Goal: Information Seeking & Learning: Learn about a topic

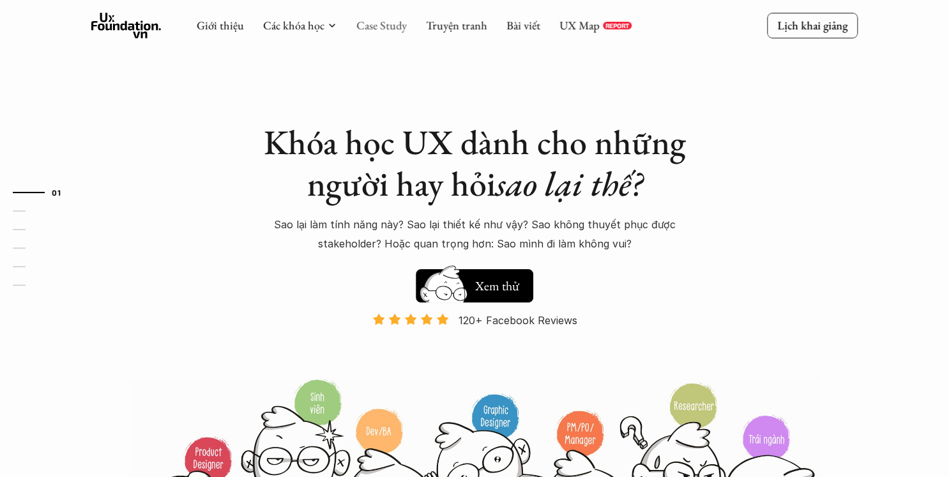
click at [388, 27] on link "Case Study" at bounding box center [381, 25] width 50 height 15
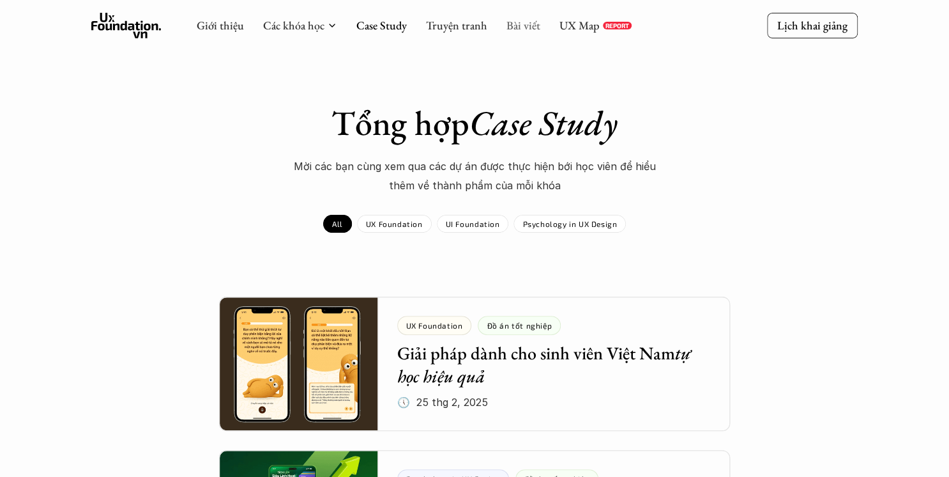
click at [510, 18] on link "Bài viết" at bounding box center [524, 25] width 34 height 15
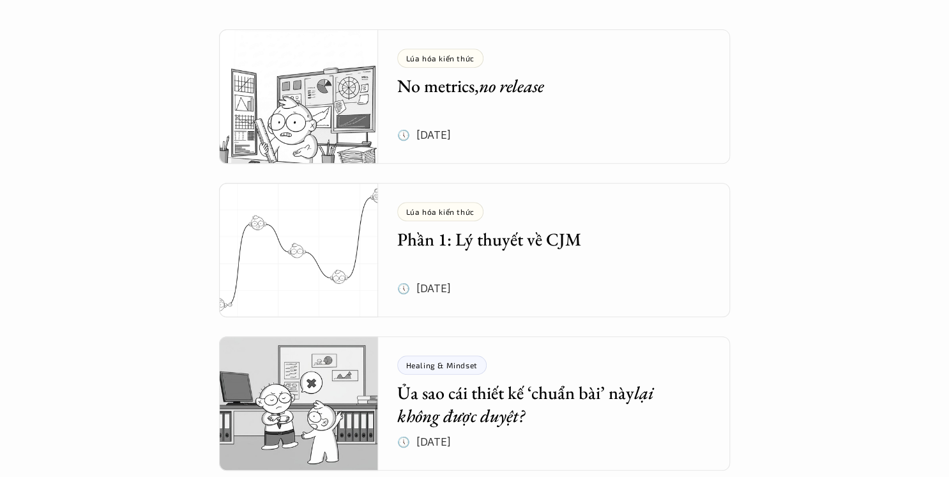
scroll to position [307, 0]
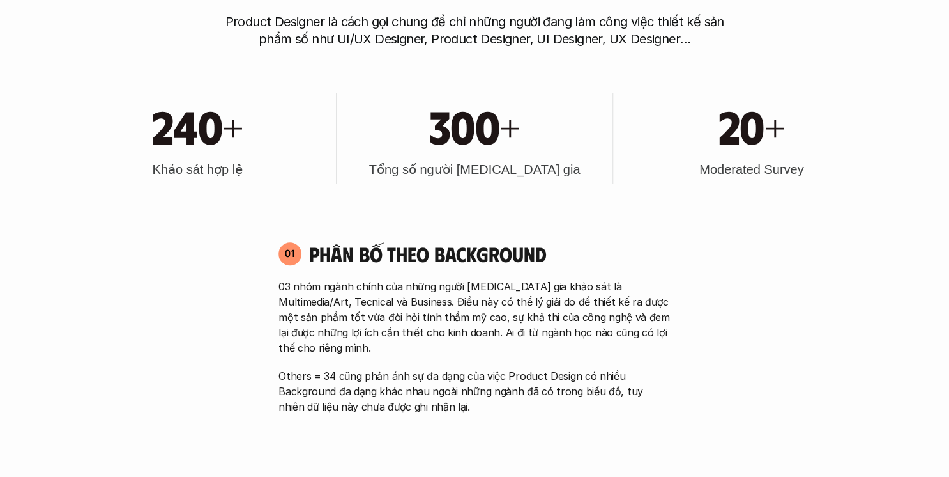
scroll to position [613, 0]
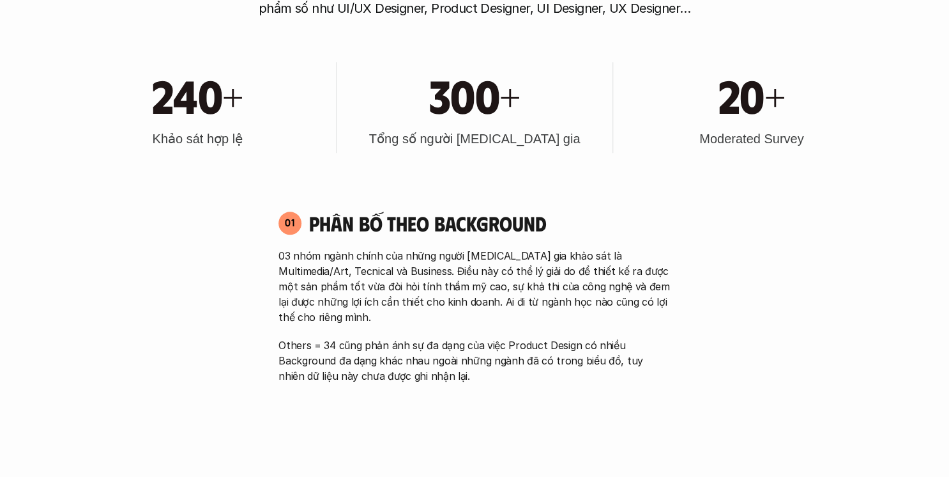
click at [514, 317] on div "03 nhóm ngành chính của những người [MEDICAL_DATA] gia khảo sát là Multimedia/A…" at bounding box center [475, 315] width 392 height 135
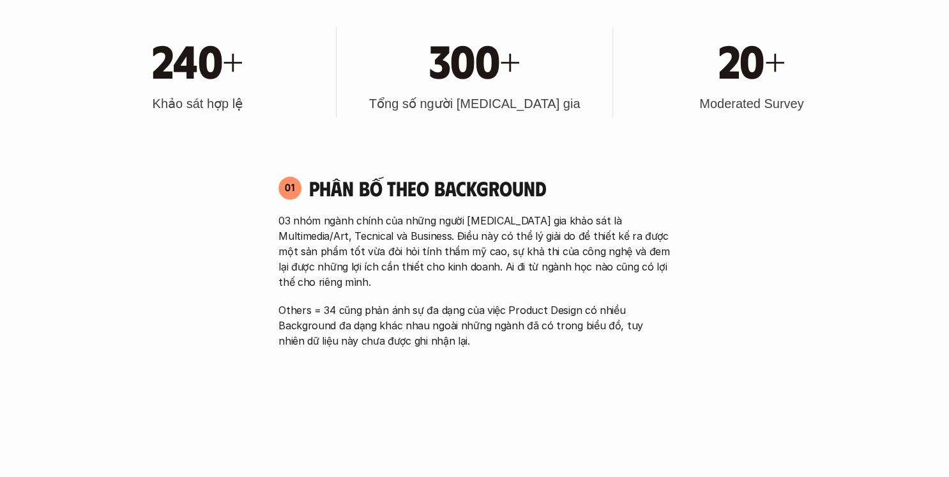
scroll to position [664, 0]
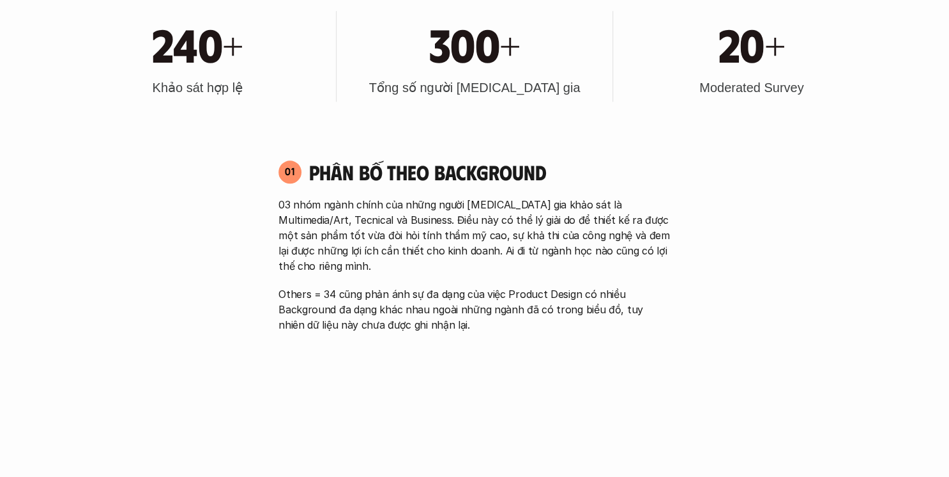
click at [570, 318] on div "01 Phân bố theo background 03 nhóm ngành chính của những người [MEDICAL_DATA] g…" at bounding box center [474, 383] width 415 height 475
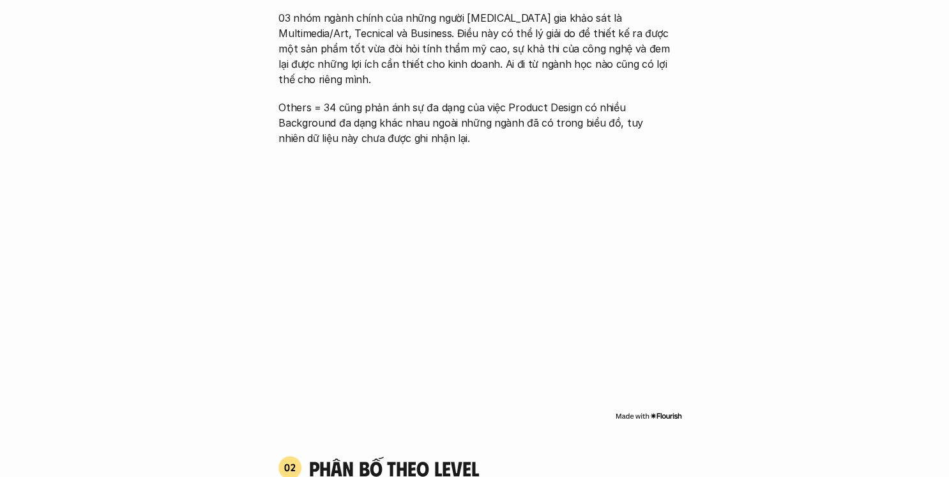
scroll to position [869, 0]
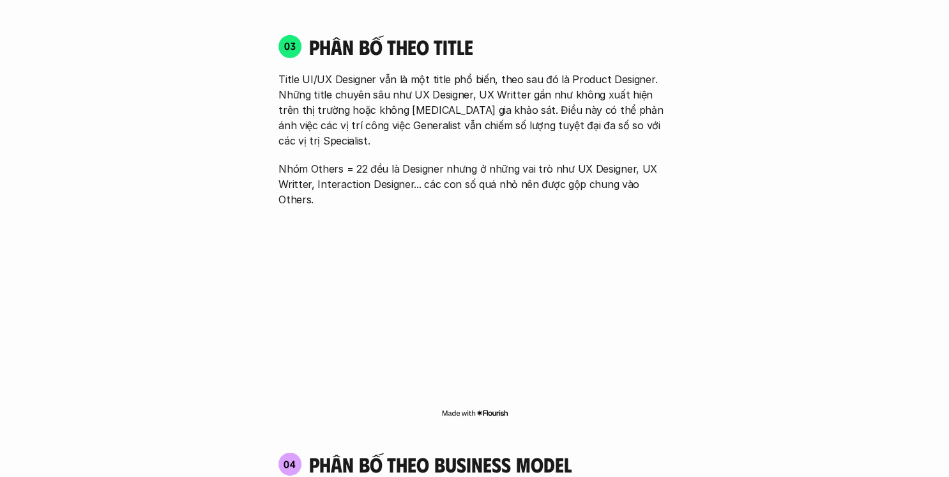
scroll to position [1789, 0]
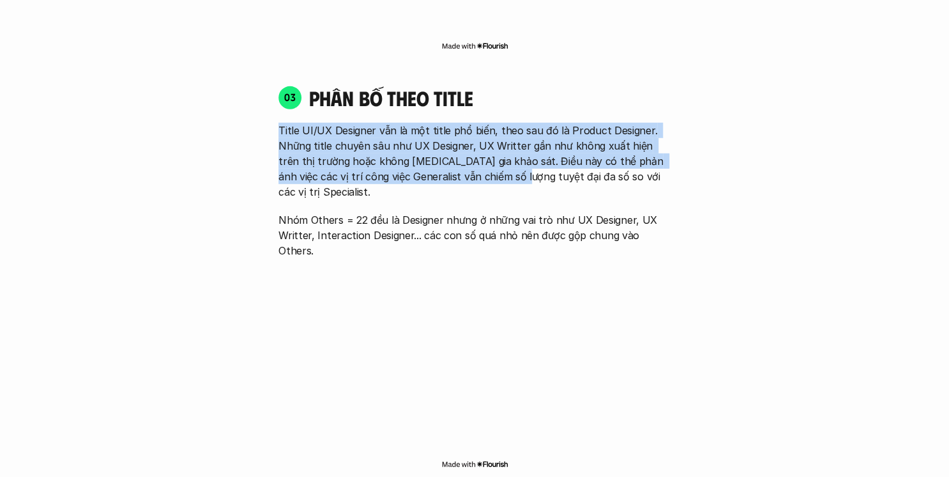
drag, startPoint x: 279, startPoint y: 105, endPoint x: 492, endPoint y: 149, distance: 217.9
click at [492, 149] on p "Title UI/UX Designer vẫn là một title phổ biến, theo sau đó là Product Designer…" at bounding box center [475, 161] width 392 height 77
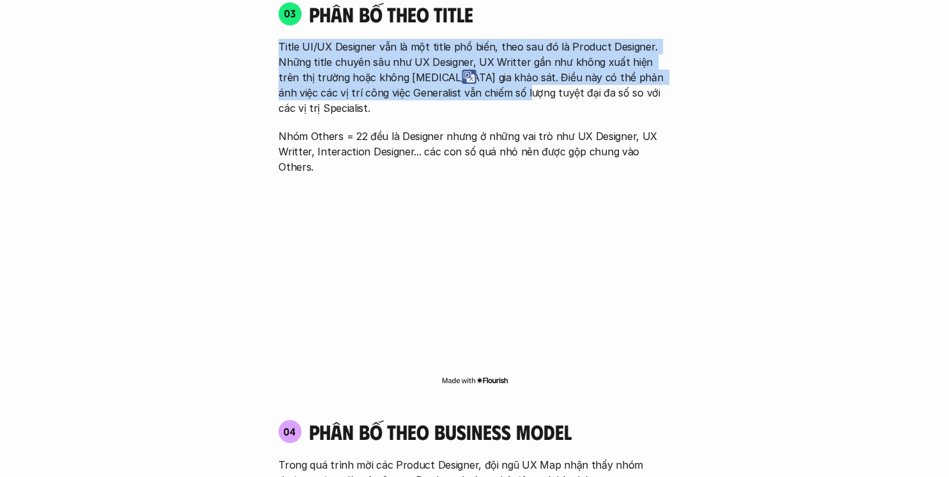
scroll to position [1891, 0]
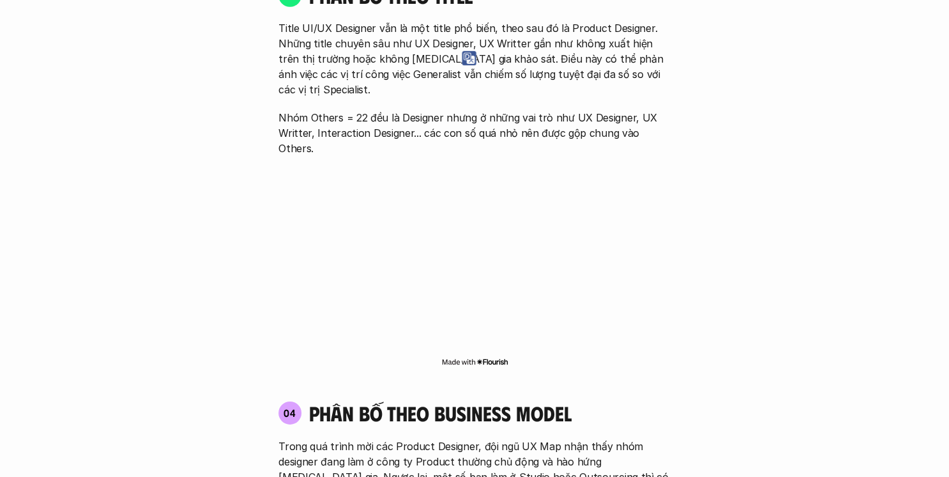
click at [569, 110] on p "Nhóm Others = 22 đều là Designer nhưng ở những vai trò như UX Designer, UX Writ…" at bounding box center [475, 133] width 392 height 46
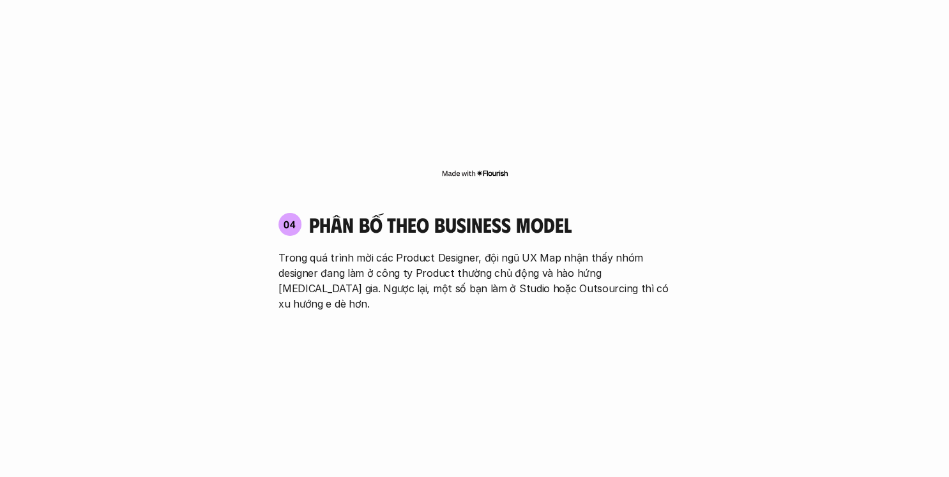
scroll to position [2095, 0]
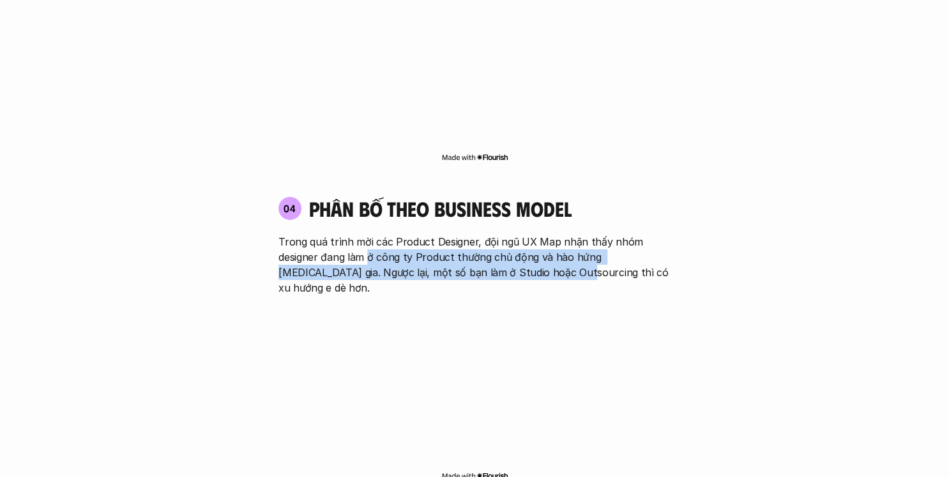
drag, startPoint x: 372, startPoint y: 194, endPoint x: 531, endPoint y: 204, distance: 159.4
click at [531, 234] on p "Trong quá trình mời các Product Designer, đội ngũ UX Map nhận thấy nhóm designe…" at bounding box center [475, 264] width 392 height 61
drag, startPoint x: 531, startPoint y: 204, endPoint x: 505, endPoint y: 199, distance: 26.8
click at [505, 234] on p "Trong quá trình mời các Product Designer, đội ngũ UX Map nhận thấy nhóm designe…" at bounding box center [475, 264] width 392 height 61
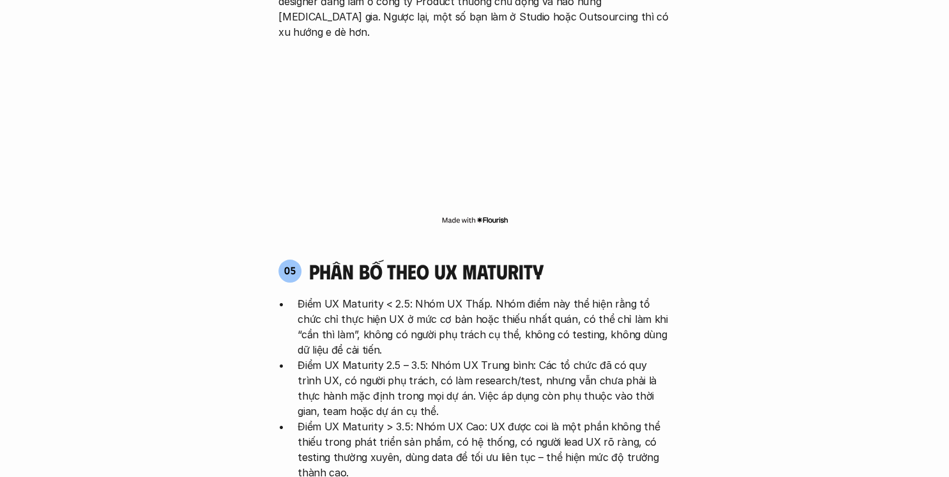
scroll to position [2402, 0]
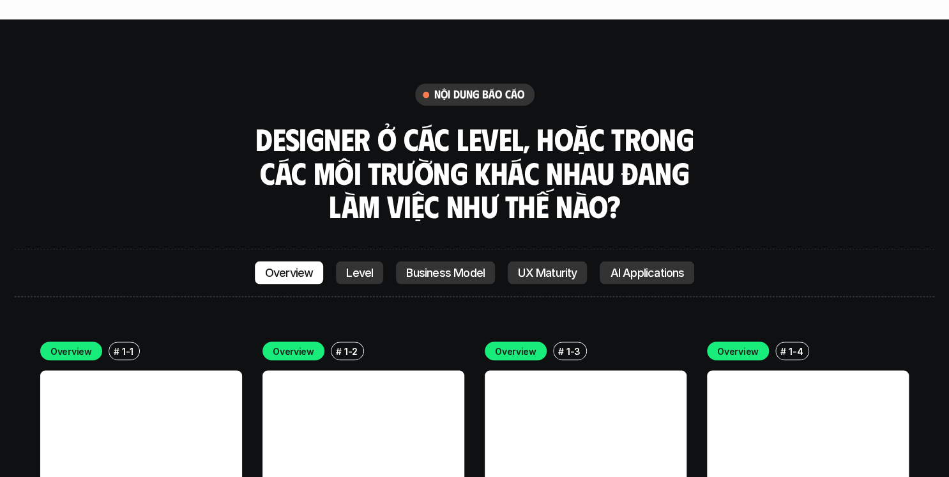
scroll to position [3424, 0]
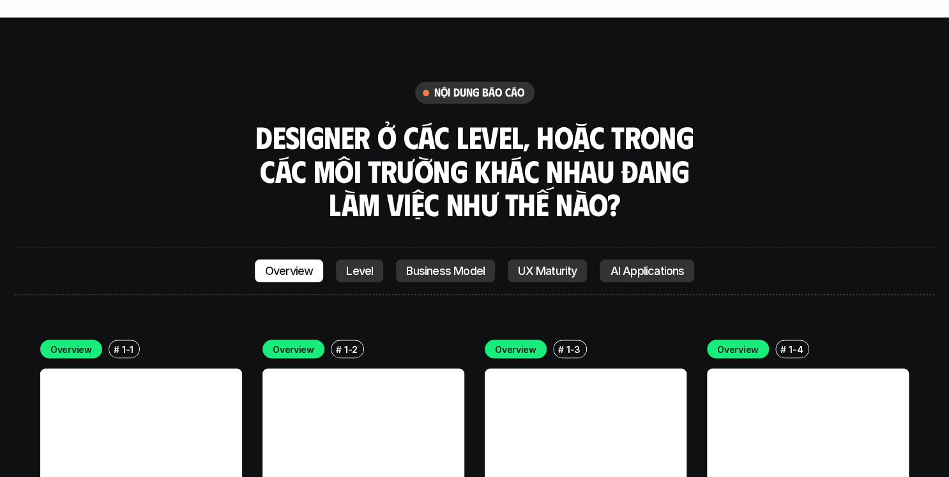
click at [363, 264] on p "Level" at bounding box center [359, 270] width 27 height 13
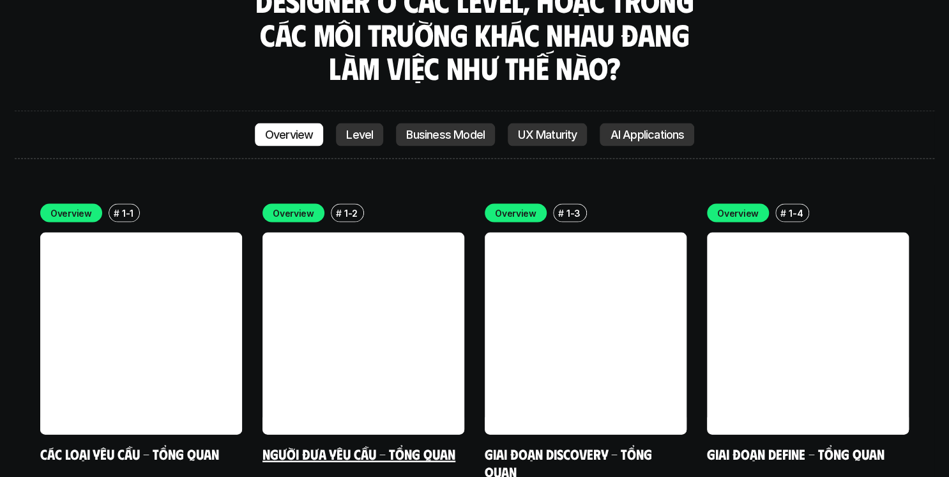
scroll to position [3577, 0]
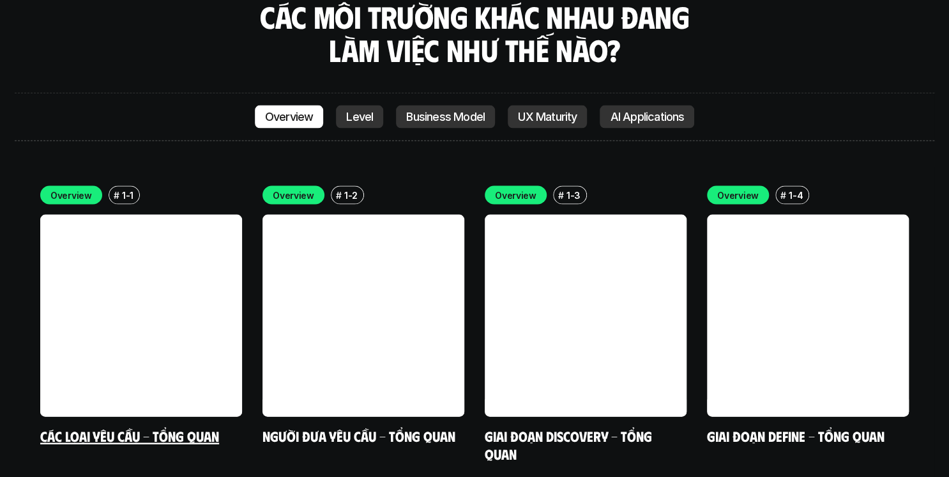
click at [170, 427] on link "Các loại yêu cầu - Tổng quan" at bounding box center [129, 435] width 179 height 17
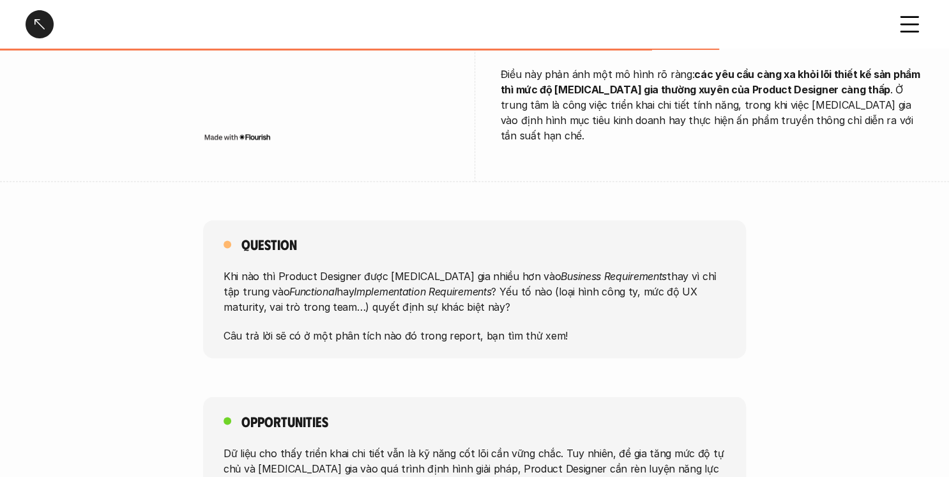
scroll to position [971, 0]
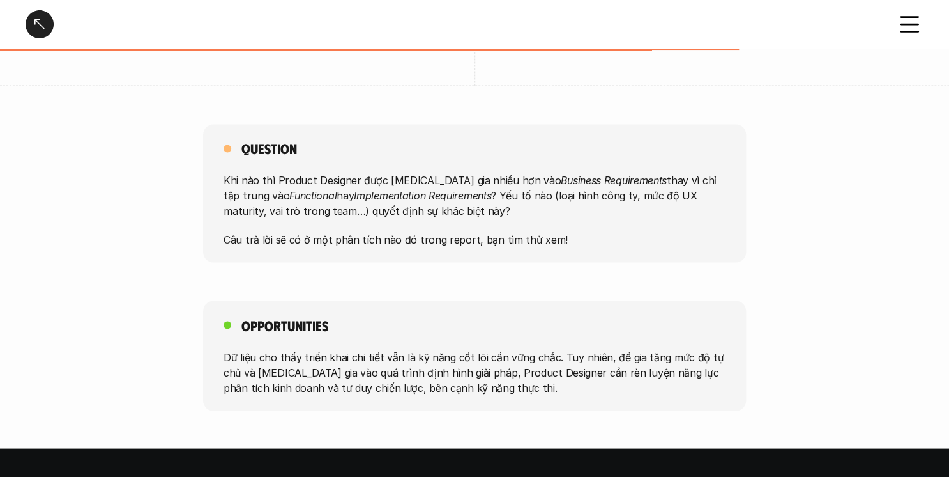
click at [25, 17] on div "Các loại yêu cầu - Tổng quan" at bounding box center [474, 24] width 949 height 49
click at [34, 28] on div at bounding box center [40, 24] width 28 height 28
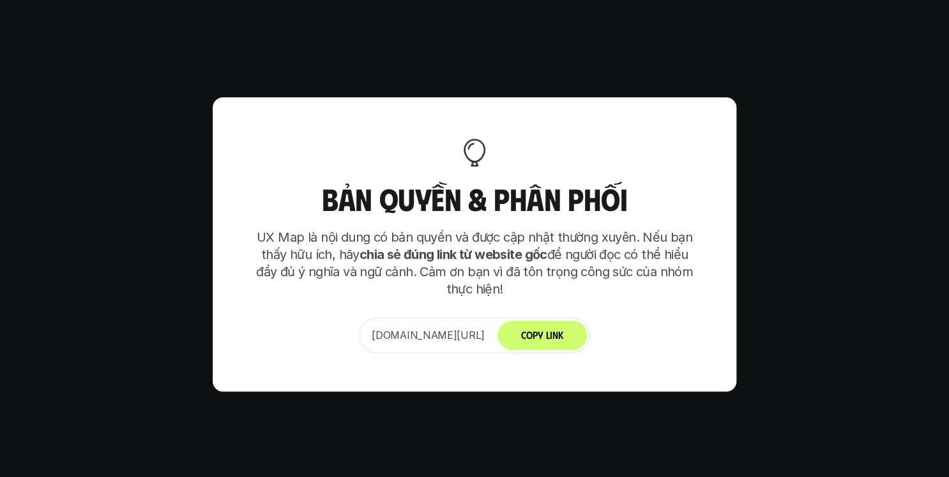
scroll to position [7917, 0]
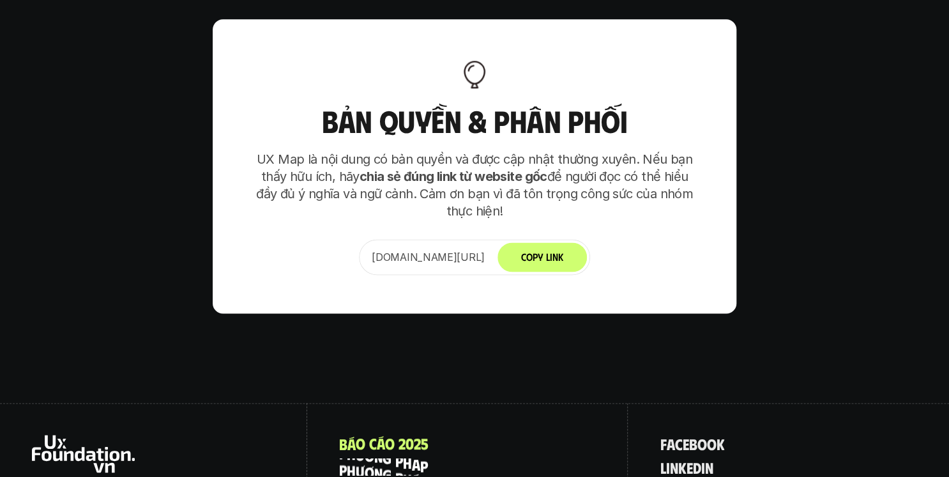
click at [400, 458] on p "p h ư ơ n g p h á p" at bounding box center [383, 466] width 89 height 17
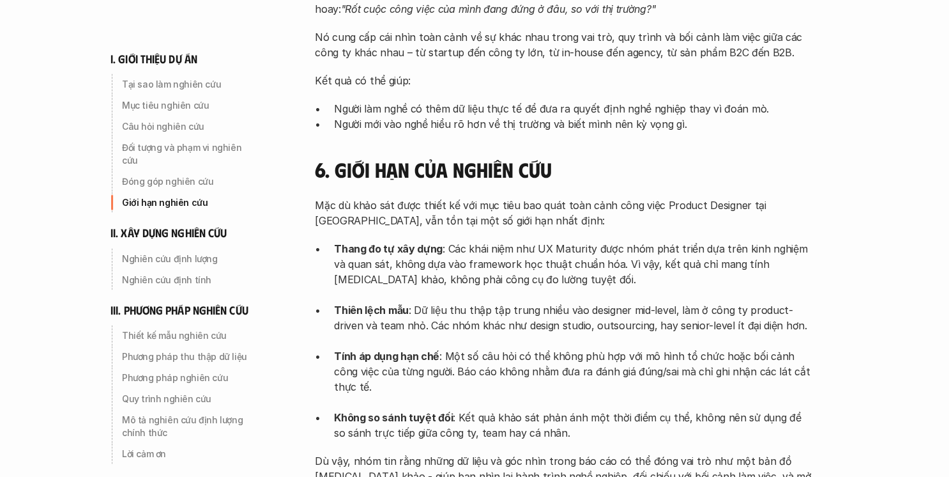
scroll to position [1175, 0]
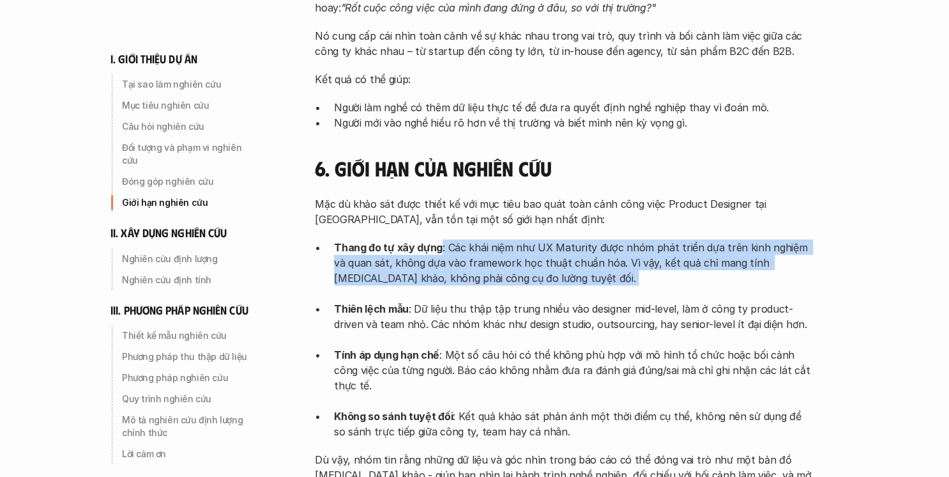
drag, startPoint x: 450, startPoint y: 239, endPoint x: 607, endPoint y: 273, distance: 160.8
click at [607, 273] on p "Thang đo tự xây dựng : Các khái niệm như UX Maturity được nhóm phát triển dựa t…" at bounding box center [573, 269] width 479 height 61
drag, startPoint x: 607, startPoint y: 273, endPoint x: 515, endPoint y: 252, distance: 94.2
click at [515, 252] on p "Thang đo tự xây dựng : Các khái niệm như UX Maturity được nhóm phát triển dựa t…" at bounding box center [573, 269] width 479 height 61
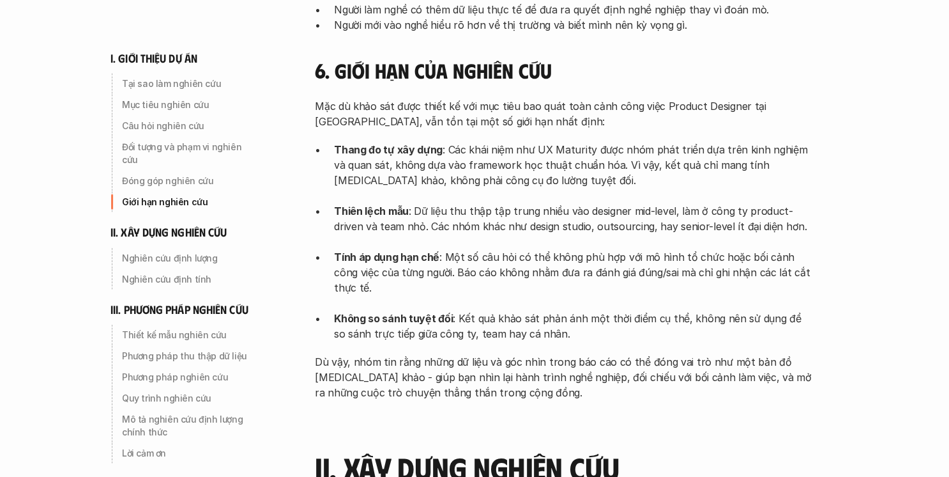
scroll to position [1278, 0]
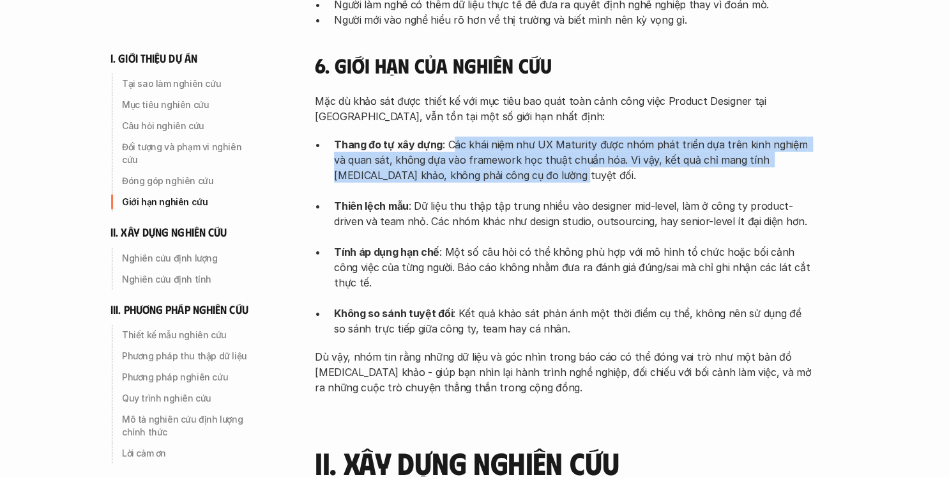
drag, startPoint x: 454, startPoint y: 130, endPoint x: 530, endPoint y: 165, distance: 83.7
click at [530, 165] on p "Thang đo tự xây dựng : Các khái niệm như UX Maturity được nhóm phát triển dựa t…" at bounding box center [573, 167] width 479 height 61
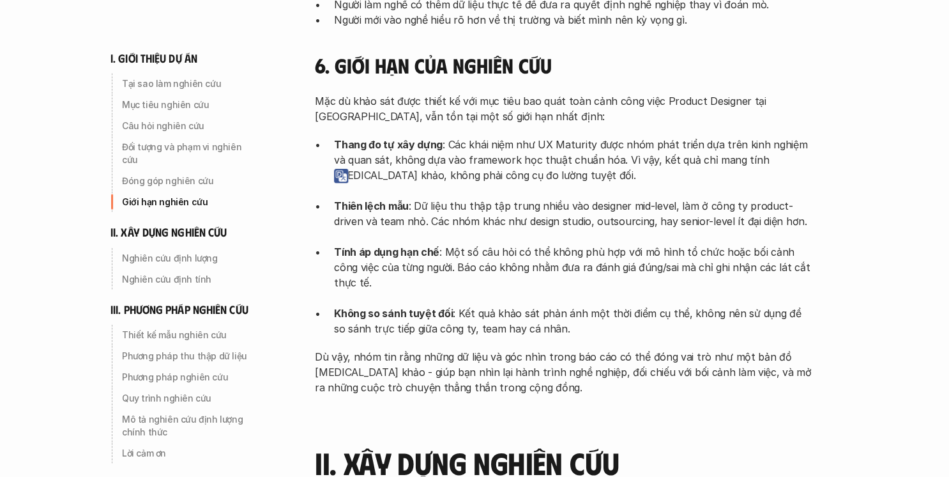
drag, startPoint x: 530, startPoint y: 165, endPoint x: 483, endPoint y: 192, distance: 53.5
click at [484, 198] on p "Thiên lệch mẫu : Dữ liệu thu thập tập trung nhiều vào designer mid-level, làm ở…" at bounding box center [573, 221] width 479 height 46
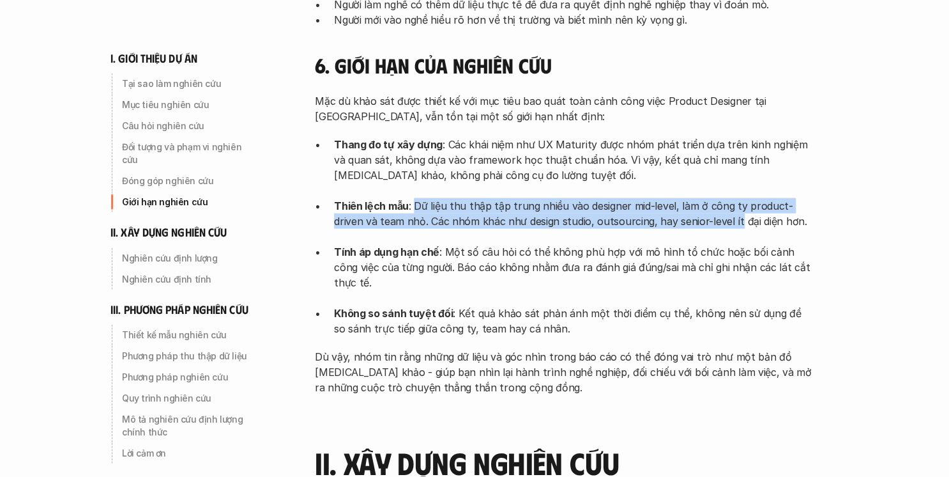
drag, startPoint x: 412, startPoint y: 188, endPoint x: 704, endPoint y: 204, distance: 292.4
click at [704, 204] on p "Thiên lệch mẫu : Dữ liệu thu thập tập trung nhiều vào designer mid-level, làm ở…" at bounding box center [573, 221] width 479 height 46
click at [444, 204] on p "Thiên lệch mẫu : Dữ liệu thu thập tập trung nhiều vào designer mid-level, làm ở…" at bounding box center [573, 221] width 479 height 46
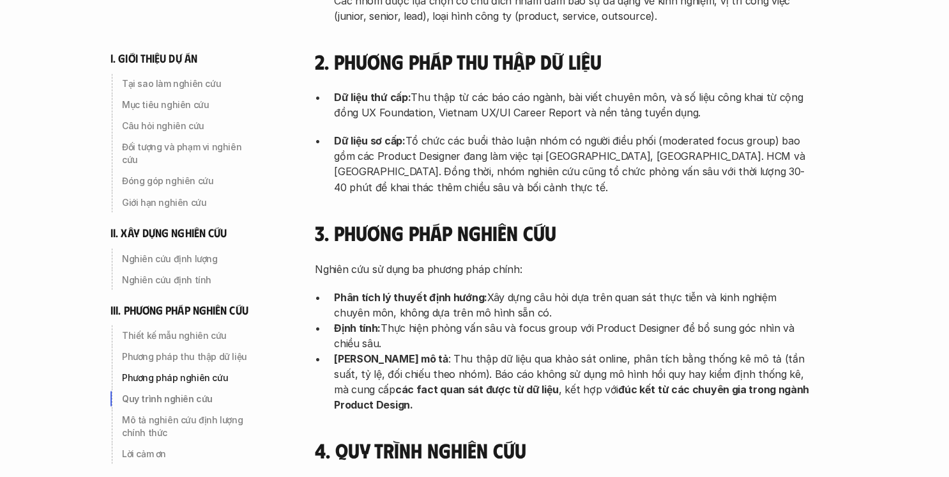
scroll to position [3577, 0]
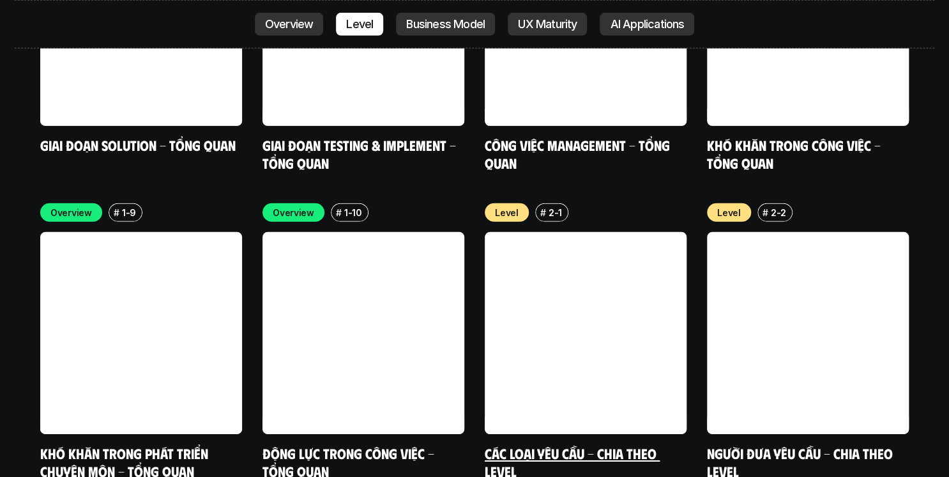
scroll to position [4227, 0]
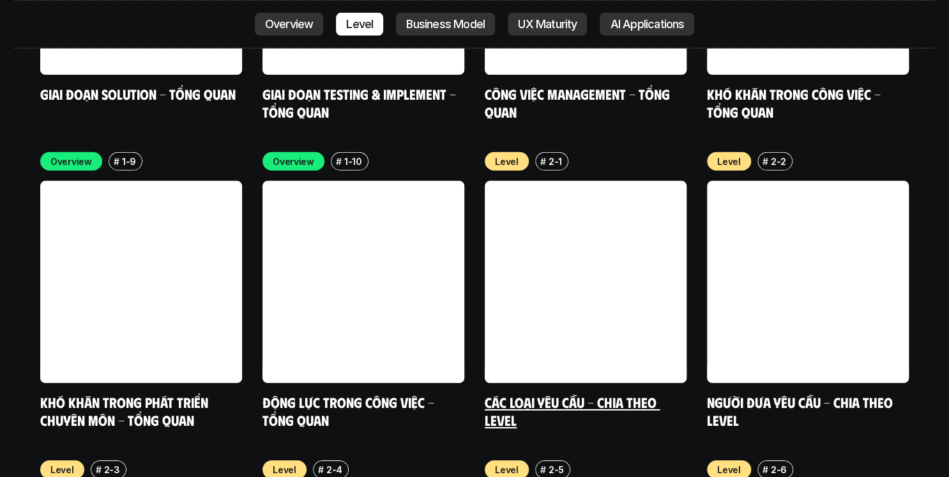
drag, startPoint x: 554, startPoint y: 335, endPoint x: 507, endPoint y: 314, distance: 51.5
drag, startPoint x: 507, startPoint y: 314, endPoint x: 381, endPoint y: 321, distance: 126.0
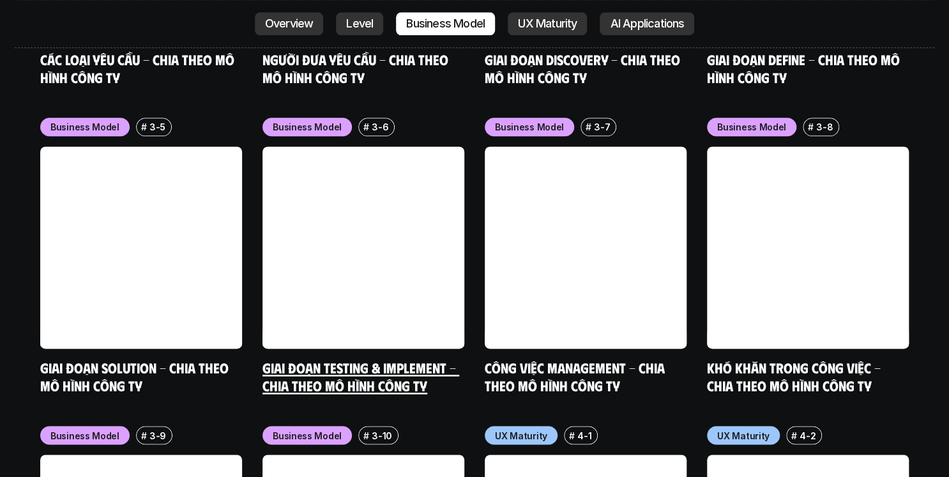
scroll to position [5505, 0]
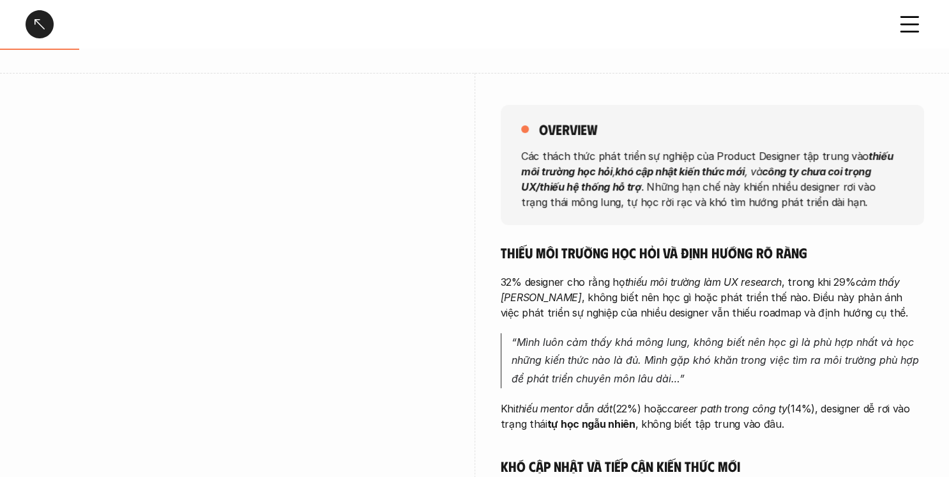
scroll to position [153, 0]
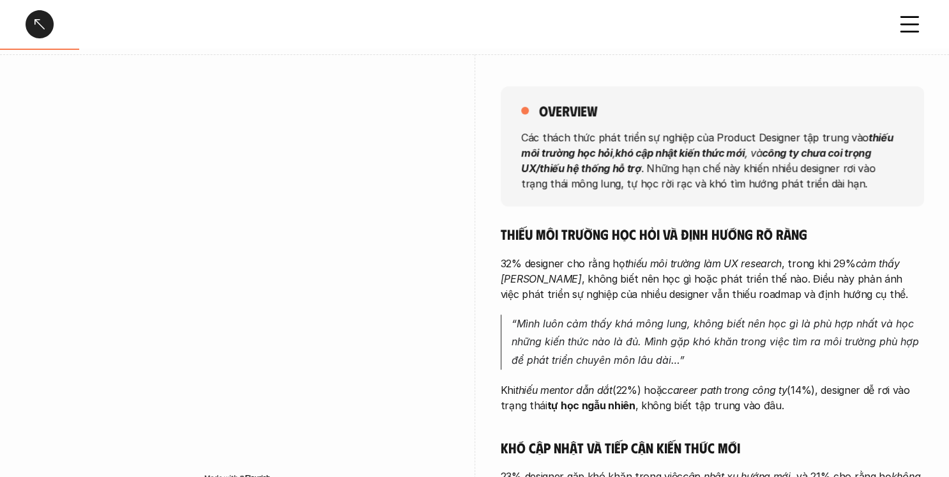
click at [927, 330] on div "overview Các thách thức phát triển sự nghiệp của Product Designer tập trung vào…" at bounding box center [474, 427] width 949 height 746
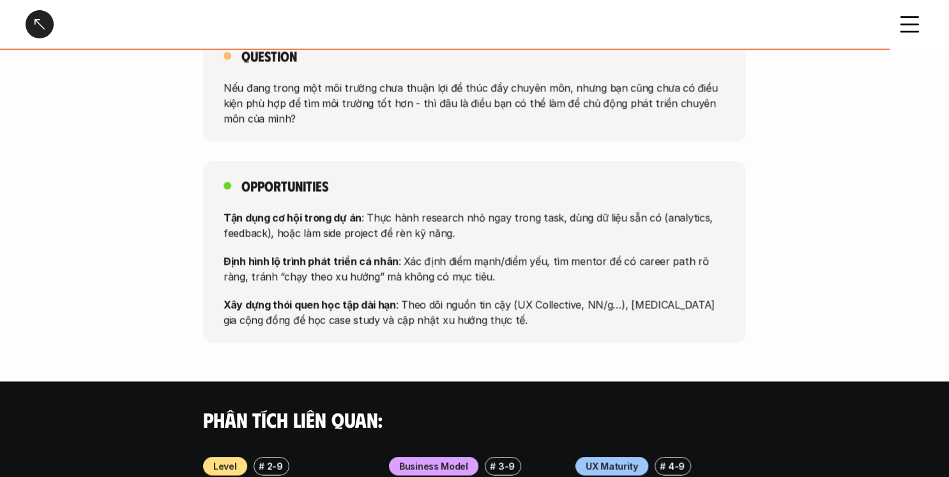
scroll to position [971, 0]
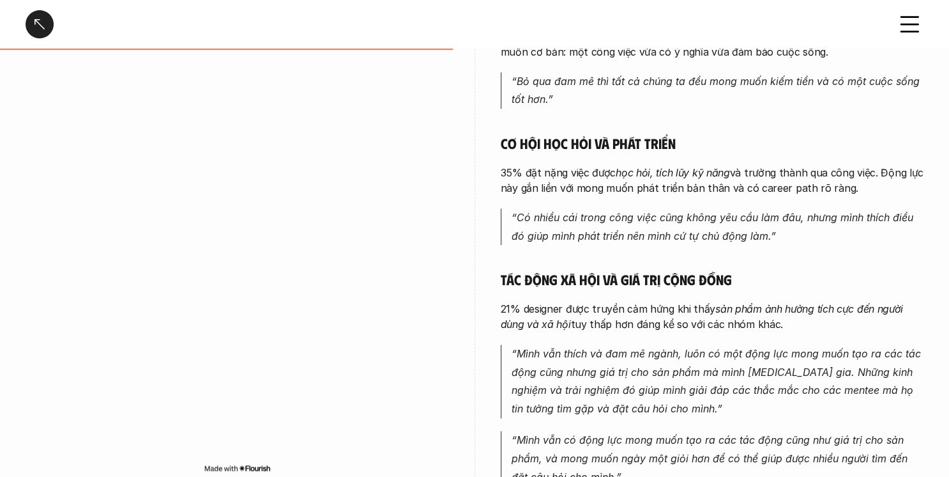
scroll to position [664, 0]
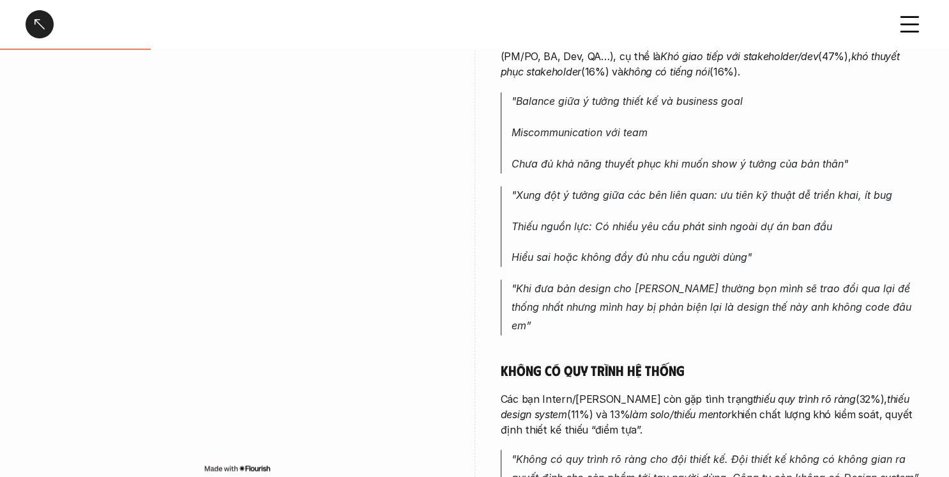
scroll to position [869, 0]
